Goal: Task Accomplishment & Management: Manage account settings

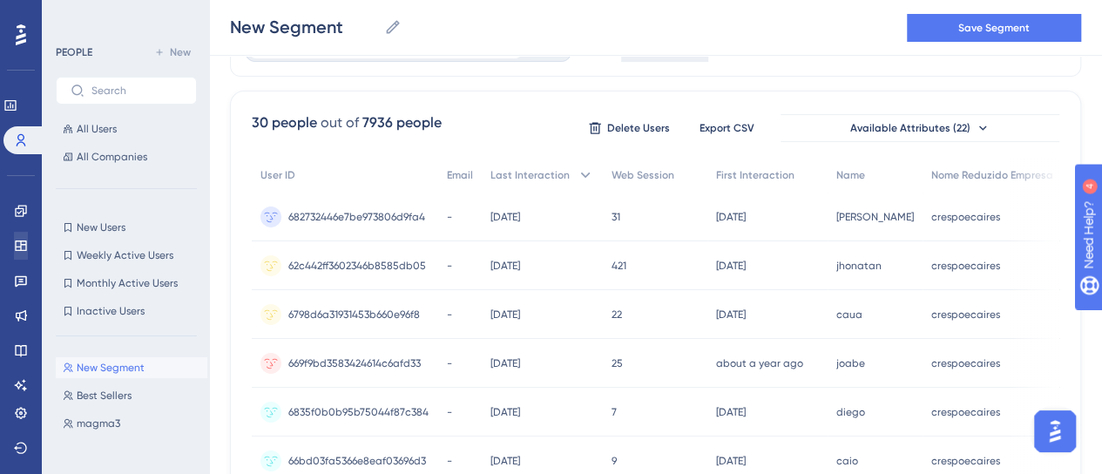
scroll to position [99, 0]
click at [14, 212] on link at bounding box center [21, 211] width 14 height 28
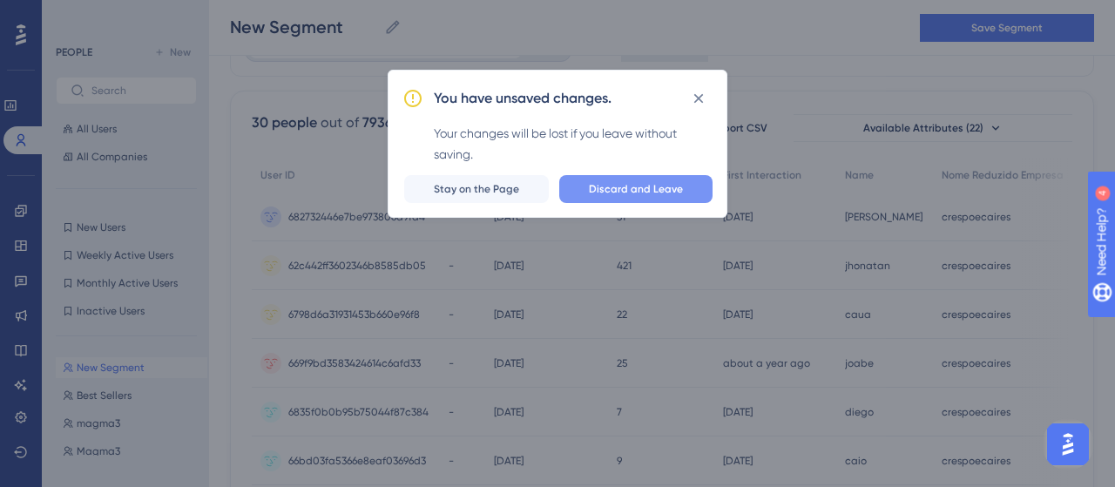
click at [670, 194] on span "Discard and Leave" at bounding box center [636, 189] width 94 height 14
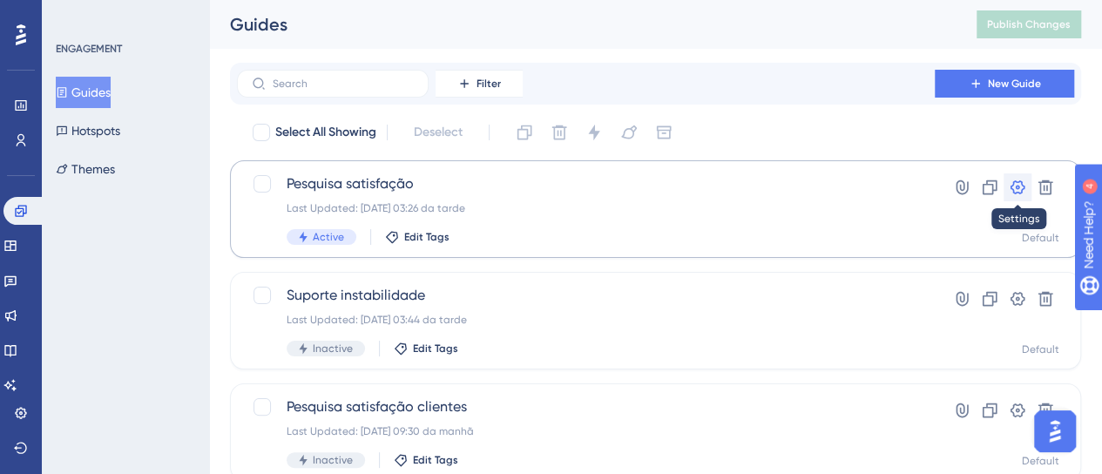
click at [1021, 177] on button at bounding box center [1017, 187] width 28 height 28
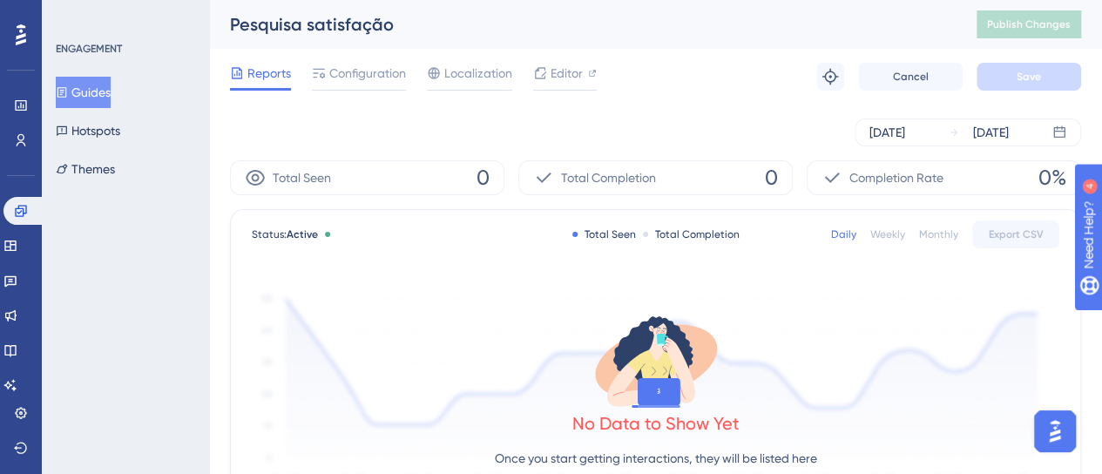
click at [91, 91] on button "Guides" at bounding box center [83, 92] width 55 height 31
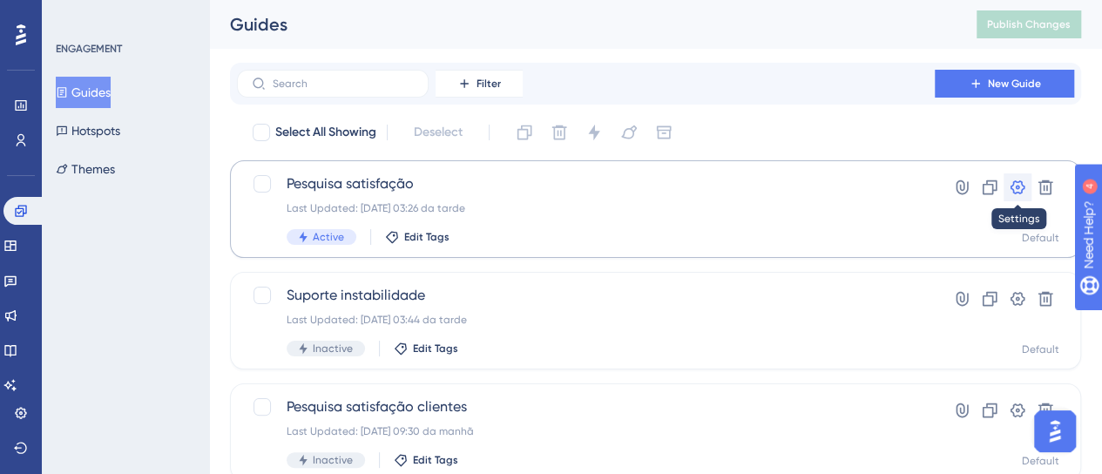
click at [1015, 186] on icon at bounding box center [1017, 187] width 17 height 17
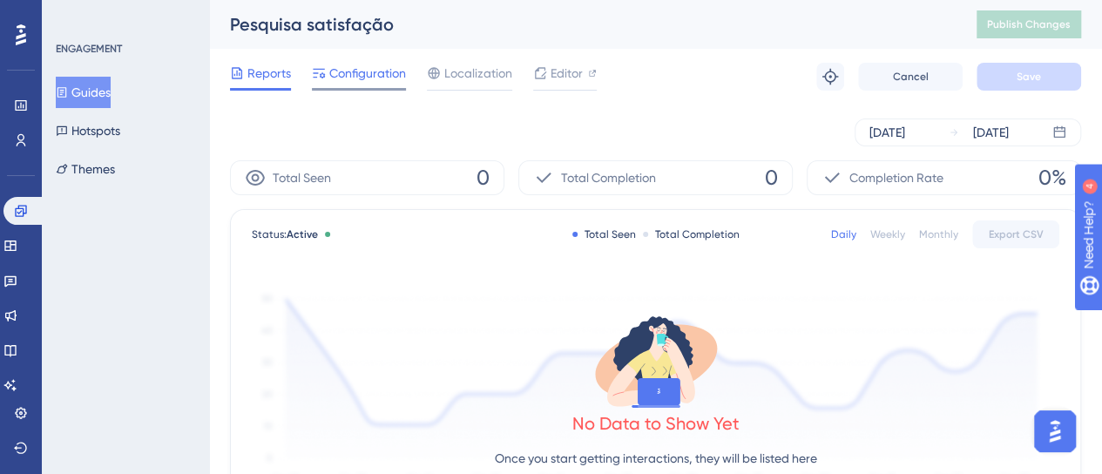
click at [376, 81] on span "Configuration" at bounding box center [367, 73] width 77 height 21
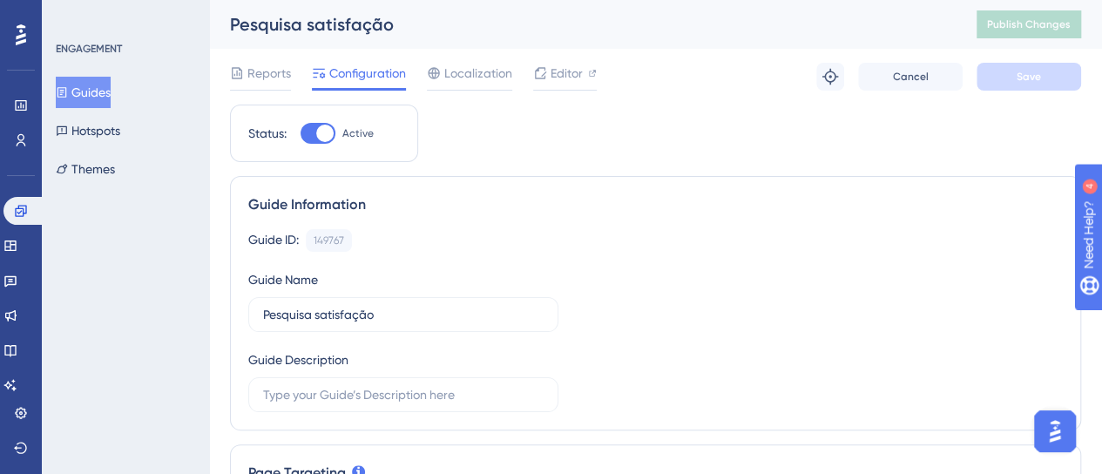
click at [318, 133] on div at bounding box center [324, 133] width 17 height 17
click at [301, 133] on input "Active" at bounding box center [300, 133] width 1 height 1
checkbox input "false"
click at [1057, 90] on button "Save" at bounding box center [1028, 77] width 105 height 28
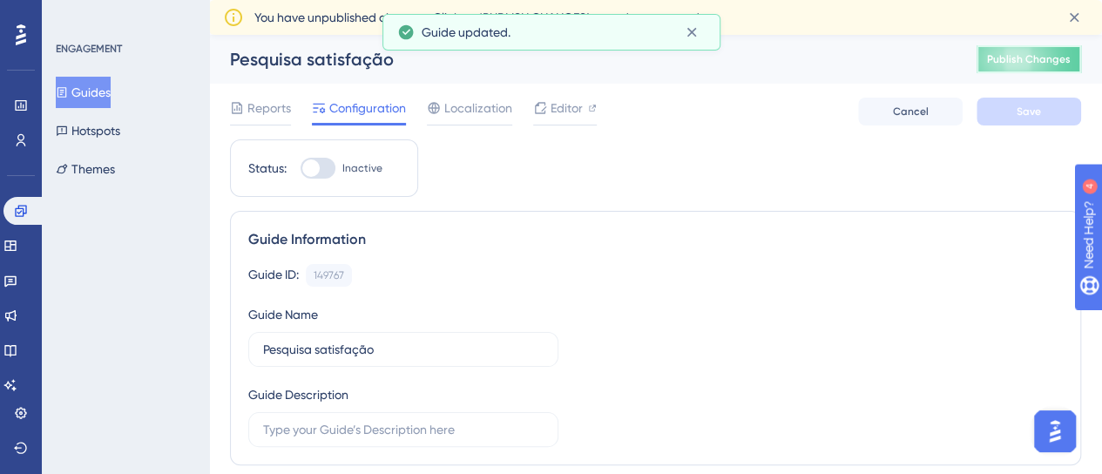
click at [1062, 58] on span "Publish Changes" at bounding box center [1029, 59] width 84 height 14
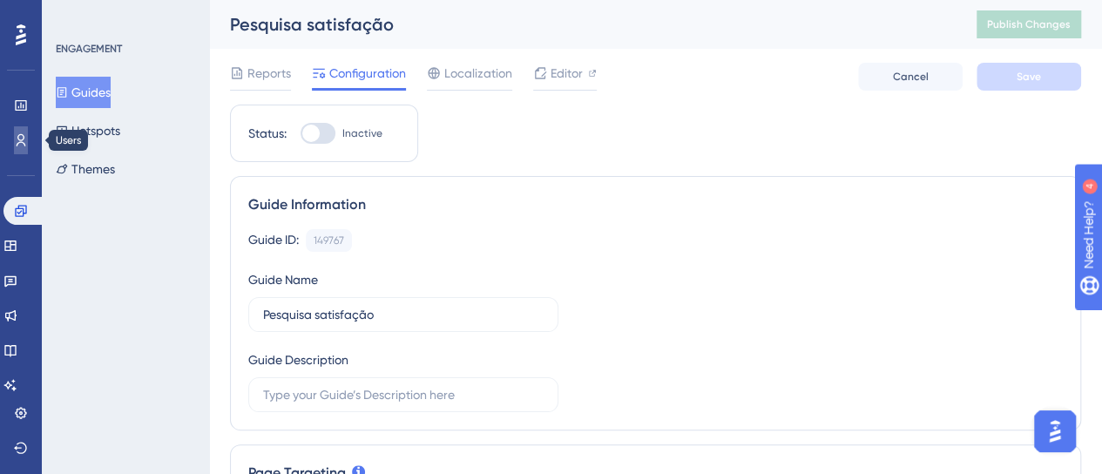
click at [17, 144] on icon at bounding box center [21, 140] width 14 height 14
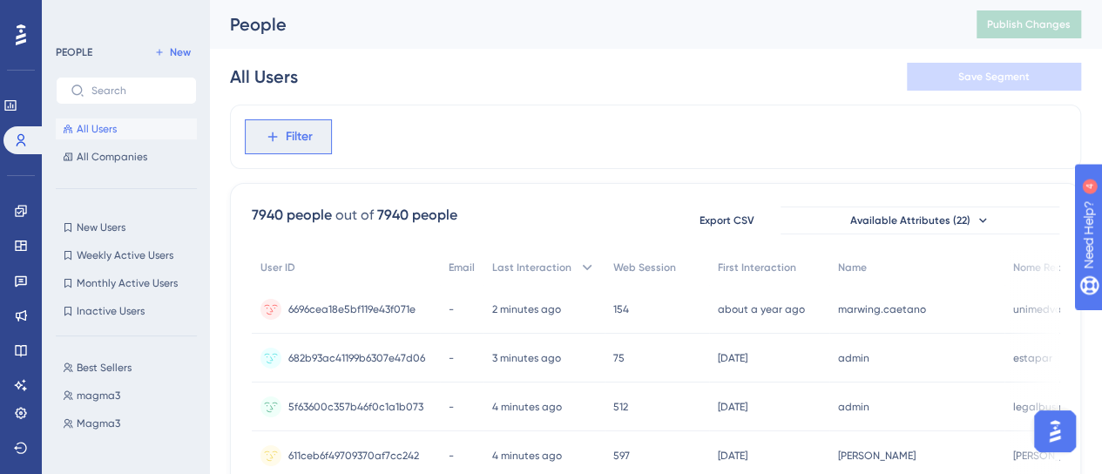
click at [300, 143] on span "Filter" at bounding box center [299, 136] width 27 height 21
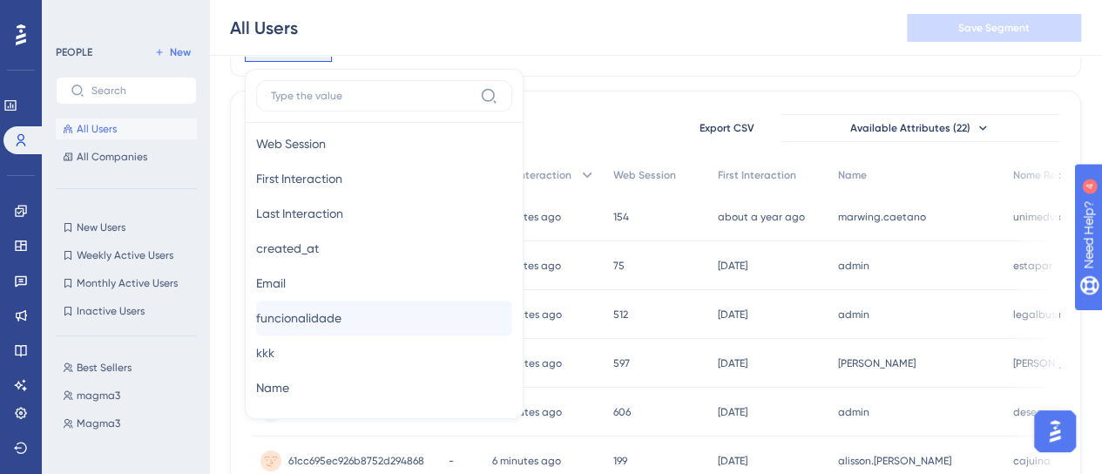
scroll to position [958, 0]
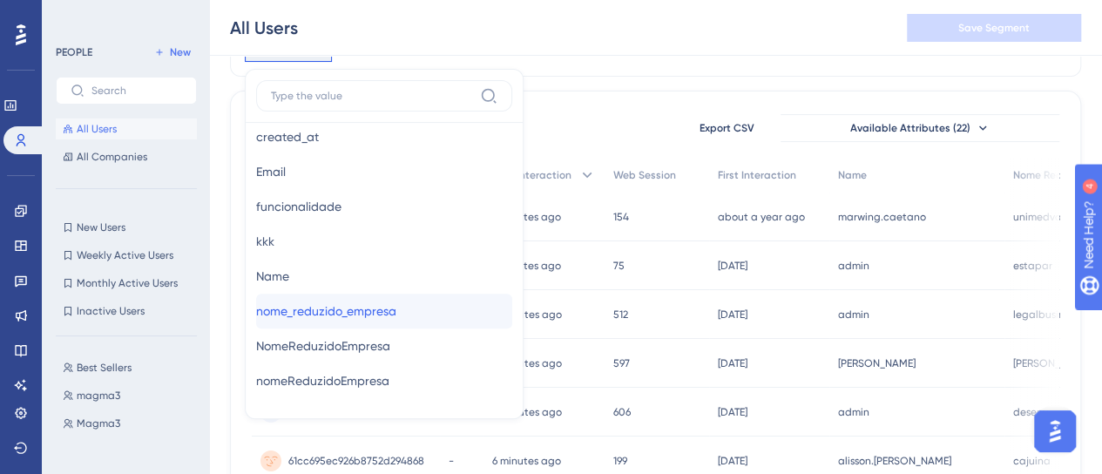
click at [338, 315] on span "nome_reduzido_empresa" at bounding box center [326, 311] width 140 height 21
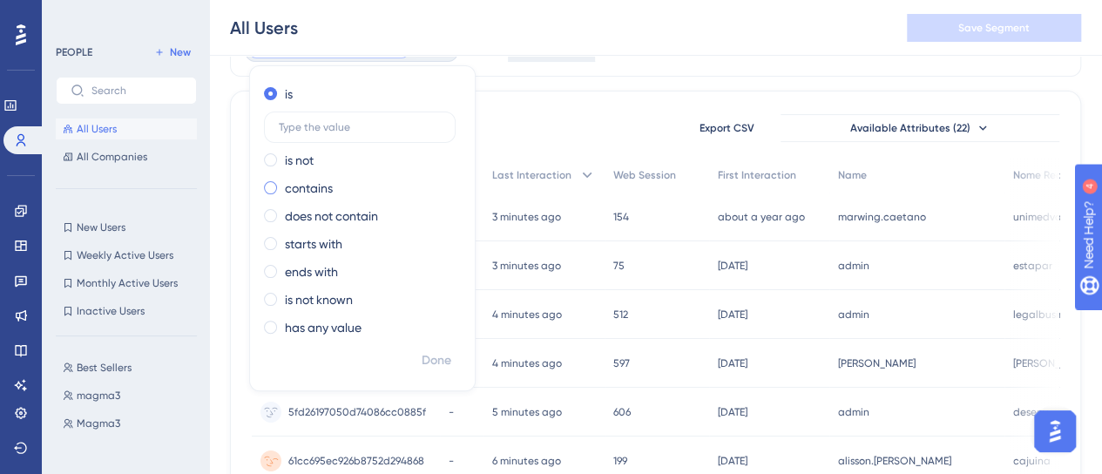
click at [328, 182] on label "contains" at bounding box center [309, 188] width 48 height 21
type input "elettorlight"
click at [448, 364] on span "Done" at bounding box center [437, 360] width 30 height 21
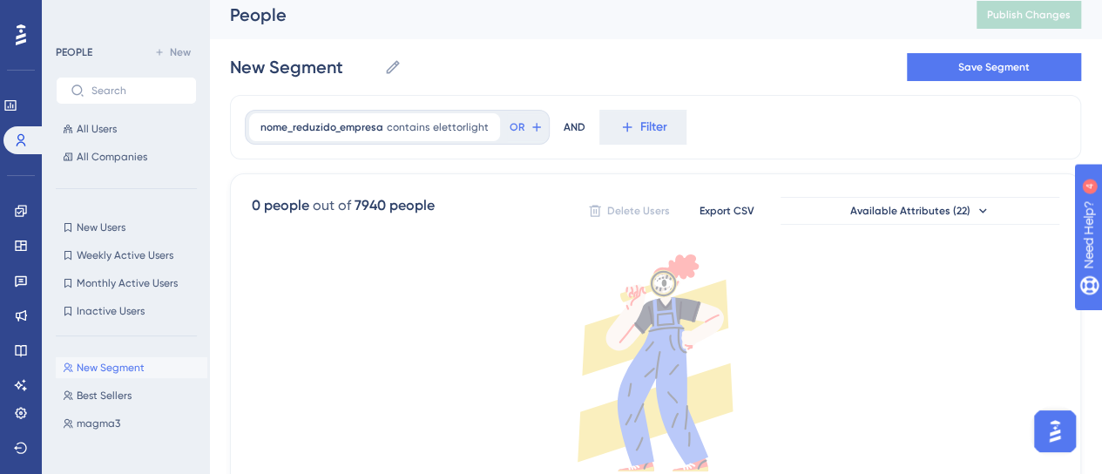
scroll to position [0, 0]
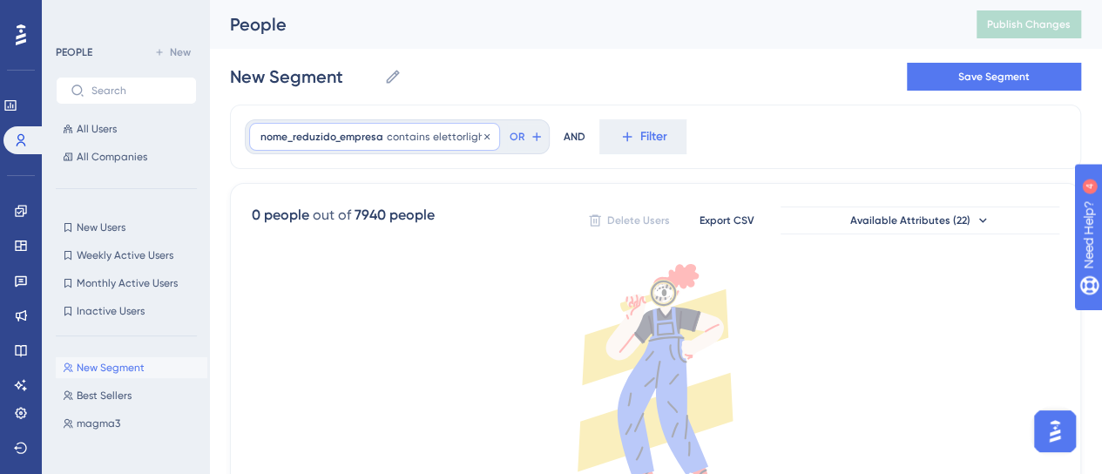
click at [460, 143] on span "elettorlight" at bounding box center [461, 137] width 56 height 14
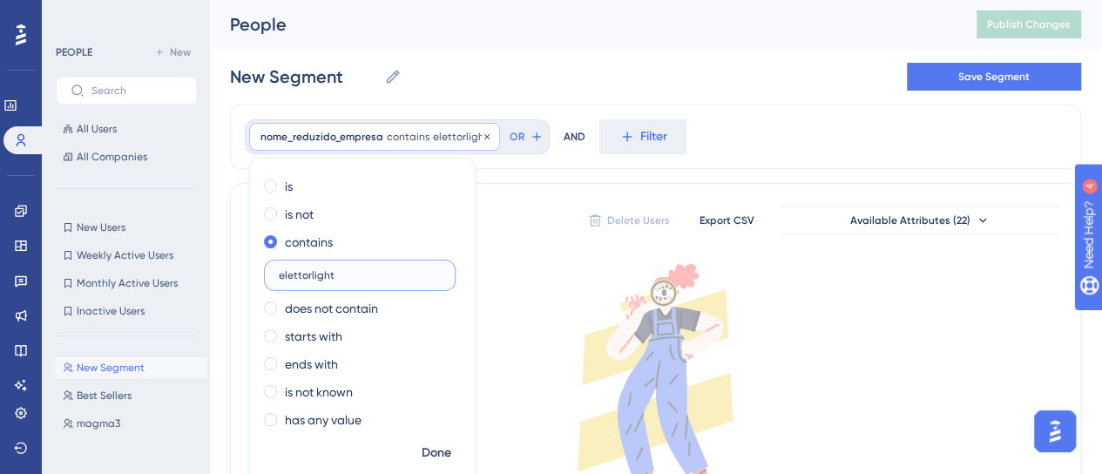
scroll to position [33, 0]
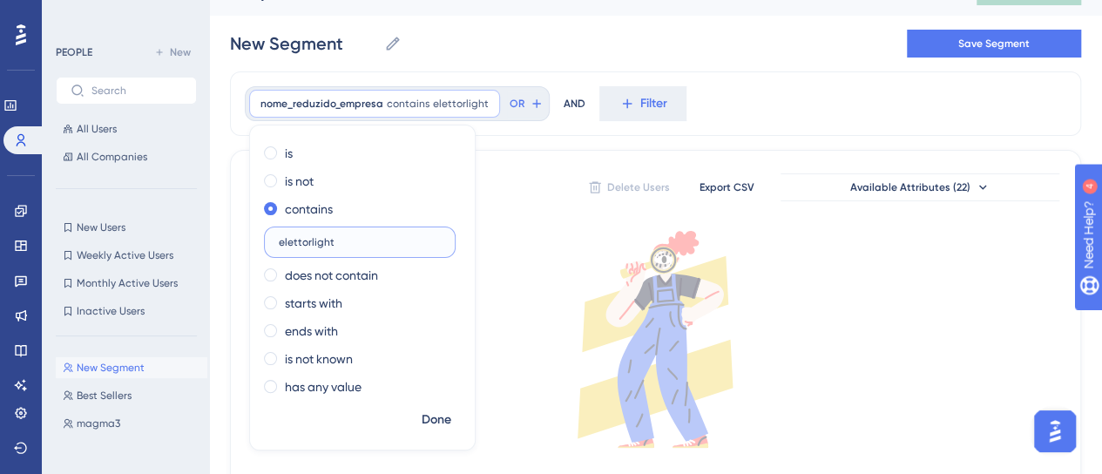
drag, startPoint x: 382, startPoint y: 240, endPoint x: 134, endPoint y: 240, distance: 247.4
click at [209, 240] on div "Performance Users Engagement Widgets Feedback Product Updates Knowledge Base AI…" at bounding box center [655, 272] width 893 height 611
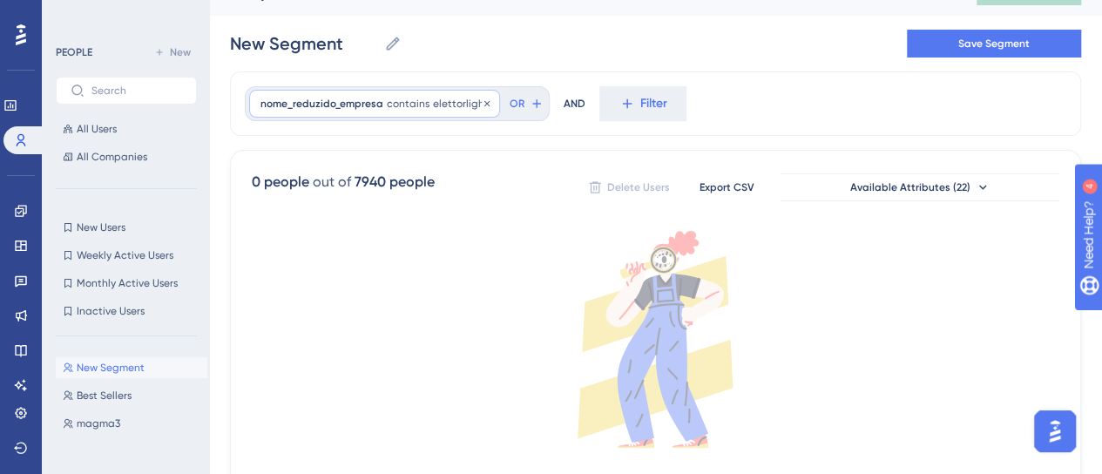
click at [415, 102] on span "contains" at bounding box center [408, 104] width 43 height 14
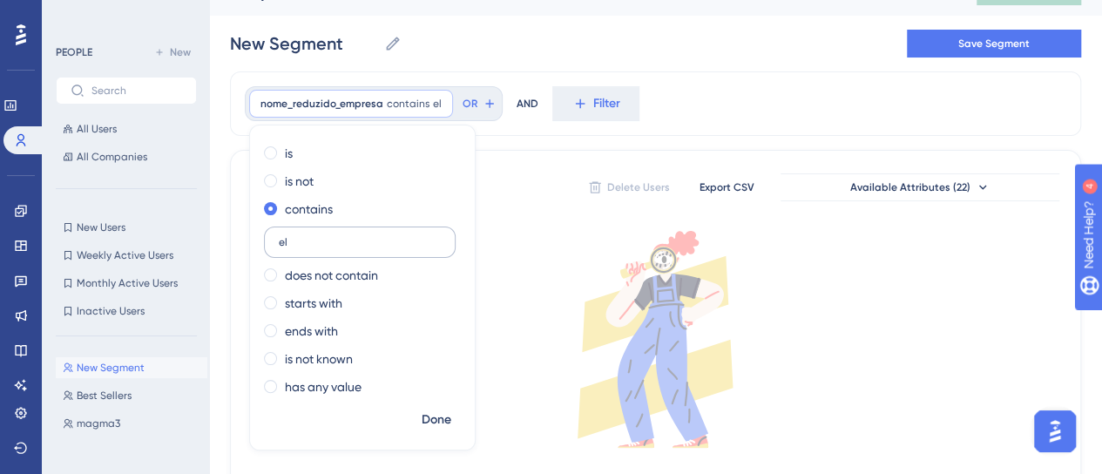
type input "e"
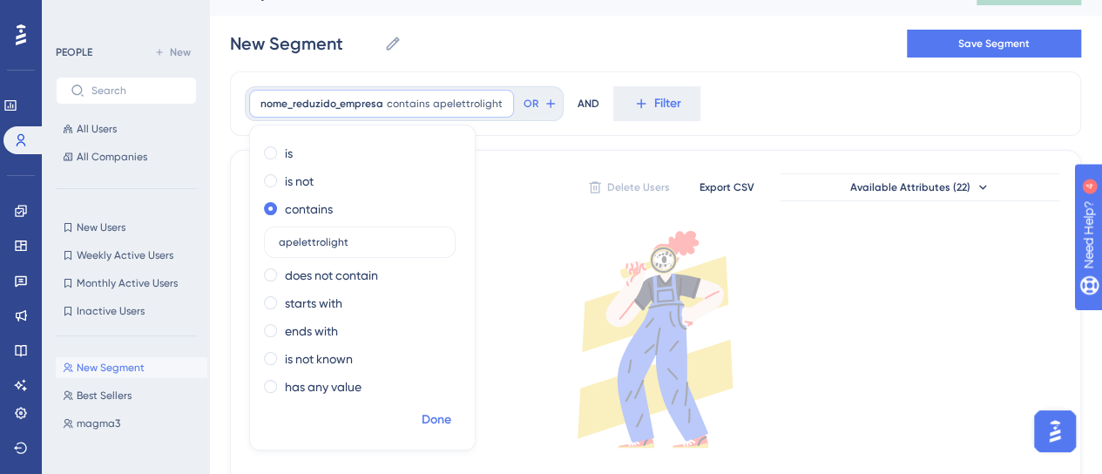
type input "apelettrolight"
click at [443, 423] on span "Done" at bounding box center [437, 419] width 30 height 21
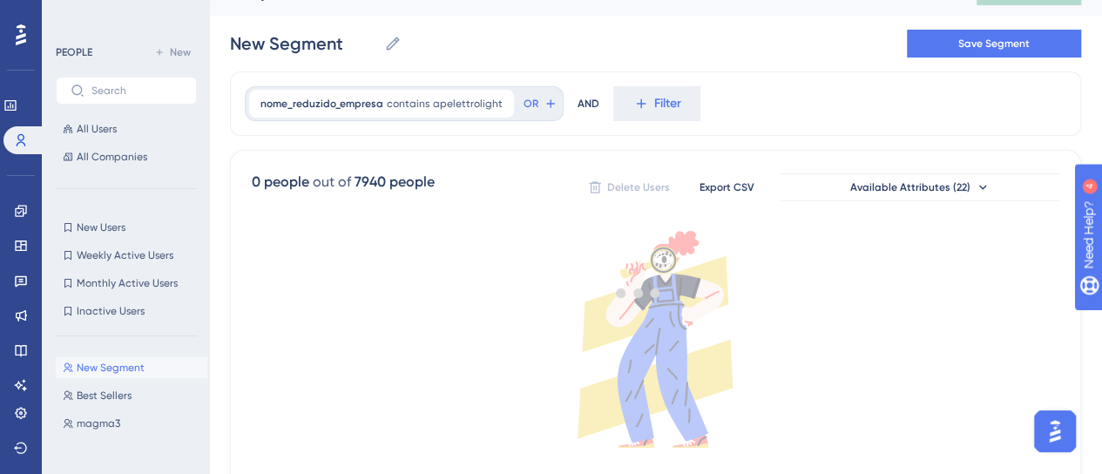
scroll to position [26, 0]
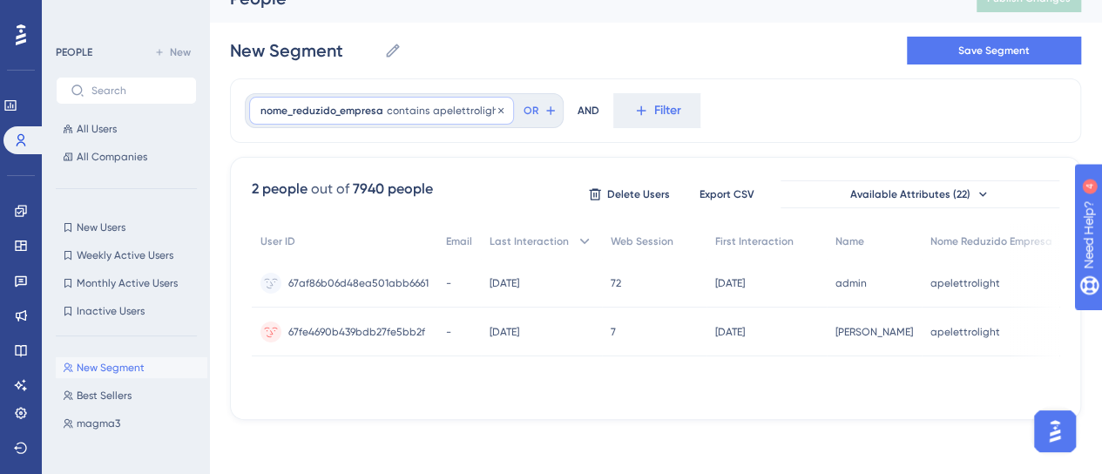
click at [354, 104] on span "nome_reduzido_empresa" at bounding box center [321, 111] width 123 height 14
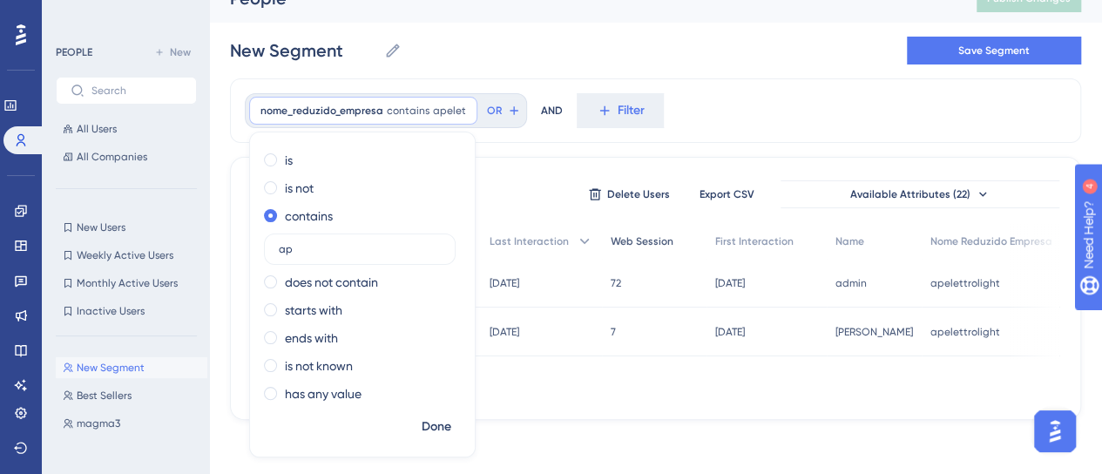
type input "a"
type input "engebran"
click at [429, 417] on span "Done" at bounding box center [437, 426] width 30 height 21
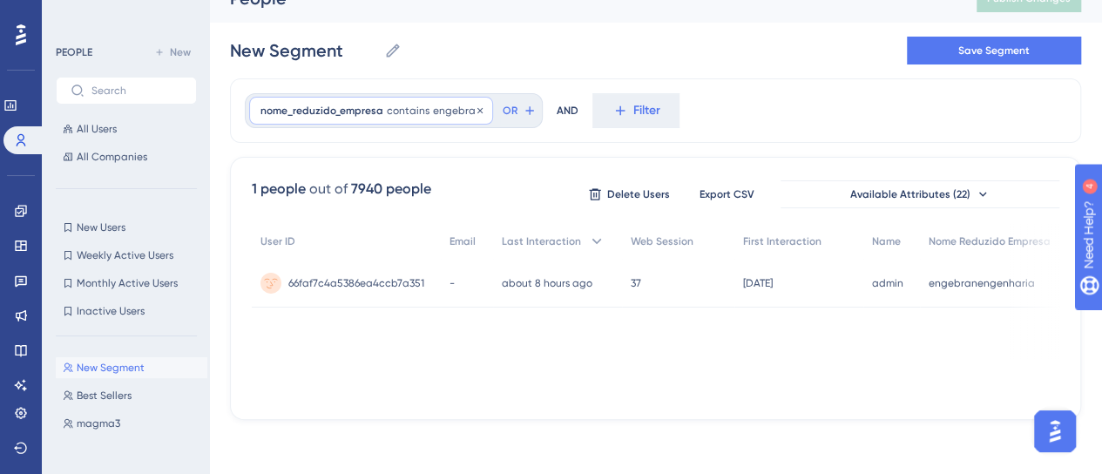
click at [460, 116] on span "engebran" at bounding box center [457, 111] width 49 height 14
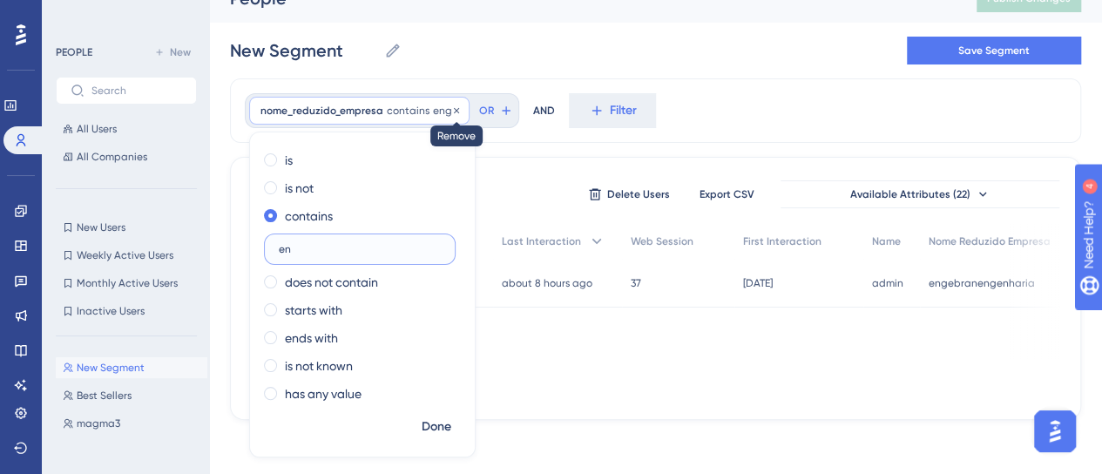
type input "e"
paste input "acomoveis"
type input "acomoveis"
click at [431, 428] on span "Done" at bounding box center [437, 426] width 30 height 21
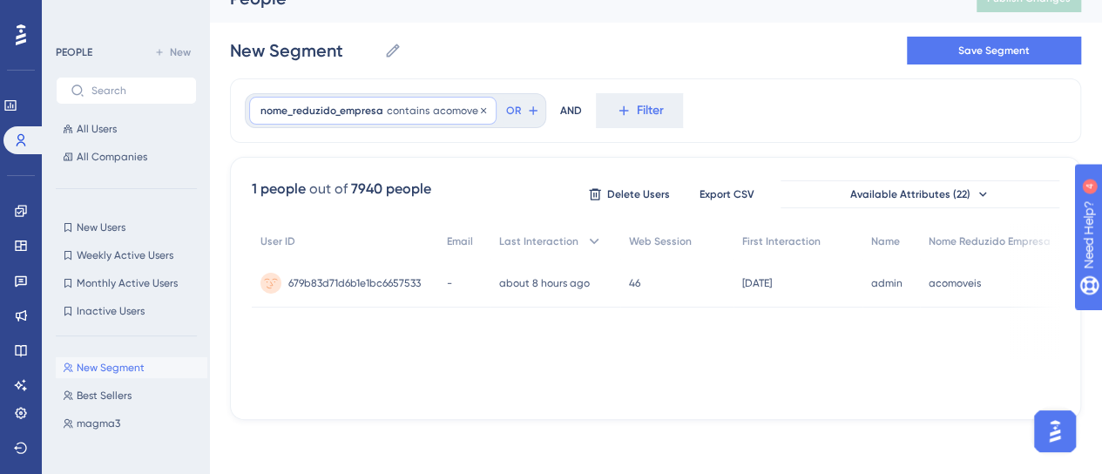
click at [448, 104] on span "acomoveis" at bounding box center [459, 111] width 52 height 14
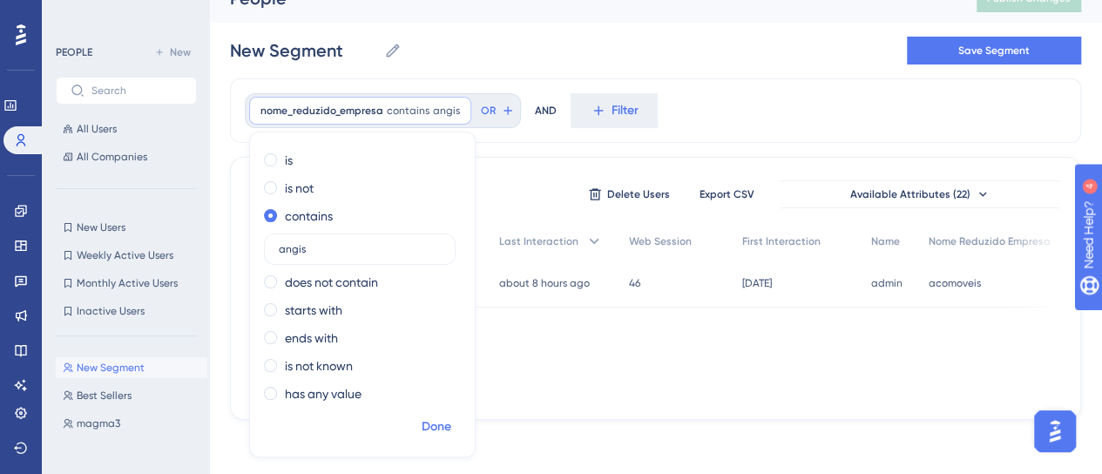
type input "angis"
click at [444, 414] on button "Done" at bounding box center [436, 426] width 49 height 31
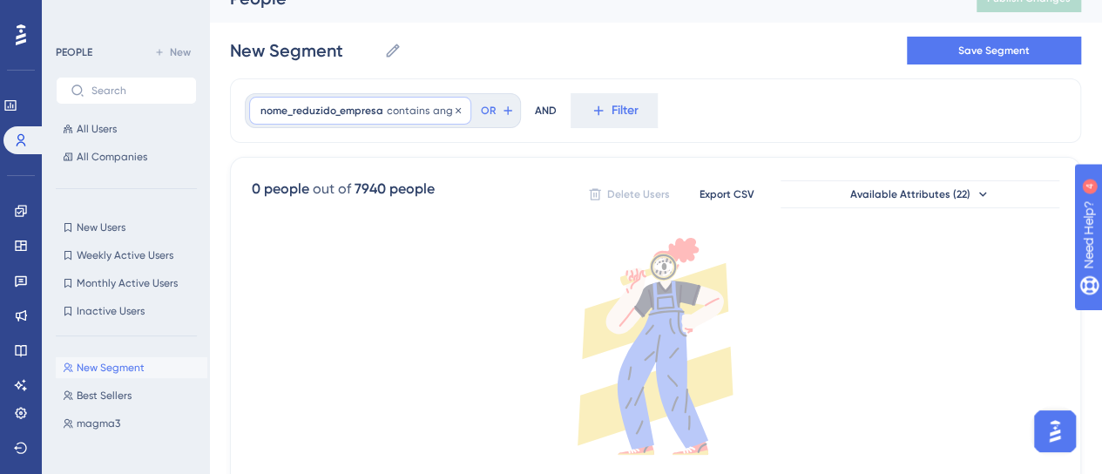
click at [387, 108] on span "contains" at bounding box center [408, 111] width 43 height 14
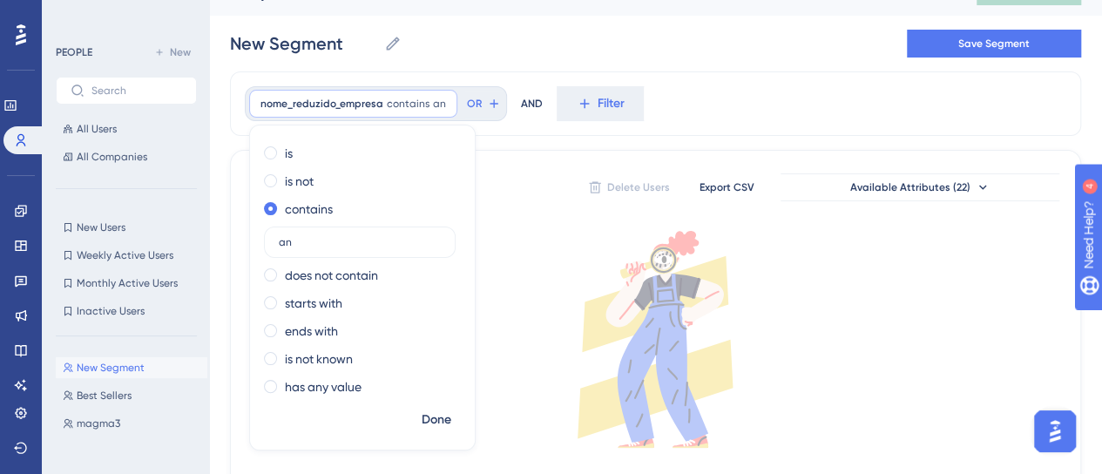
type input "a"
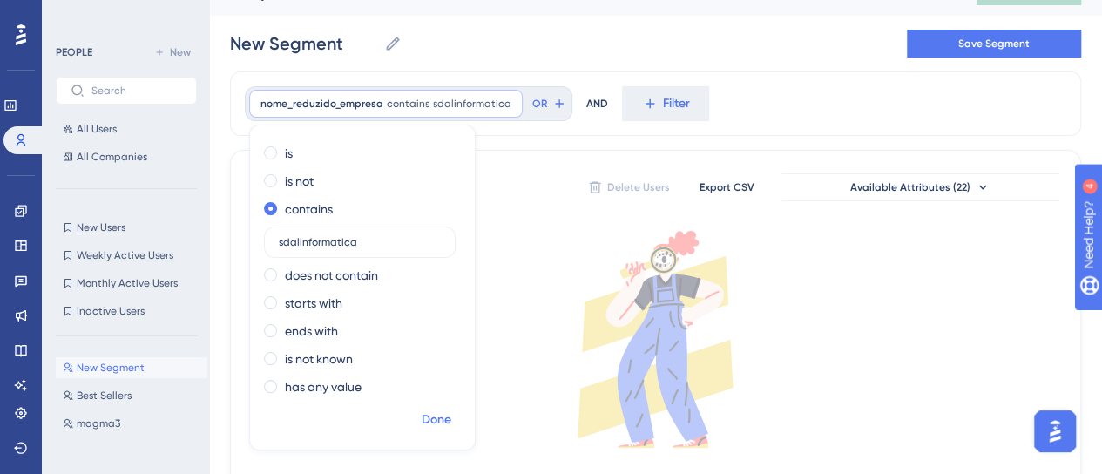
type input "sdalinformatica"
click at [449, 419] on span "Done" at bounding box center [437, 419] width 30 height 21
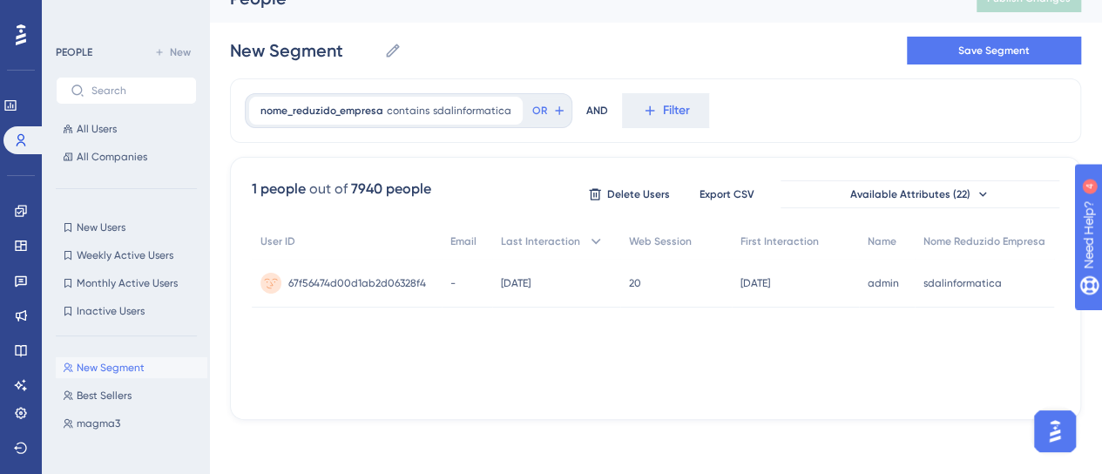
scroll to position [0, 0]
drag, startPoint x: 963, startPoint y: 395, endPoint x: 971, endPoint y: 396, distance: 8.8
click at [971, 396] on div "1 people out of 7940 people Delete Users Export CSV Available Attributes (22) U…" at bounding box center [655, 288] width 851 height 263
